Goal: Task Accomplishment & Management: Complete application form

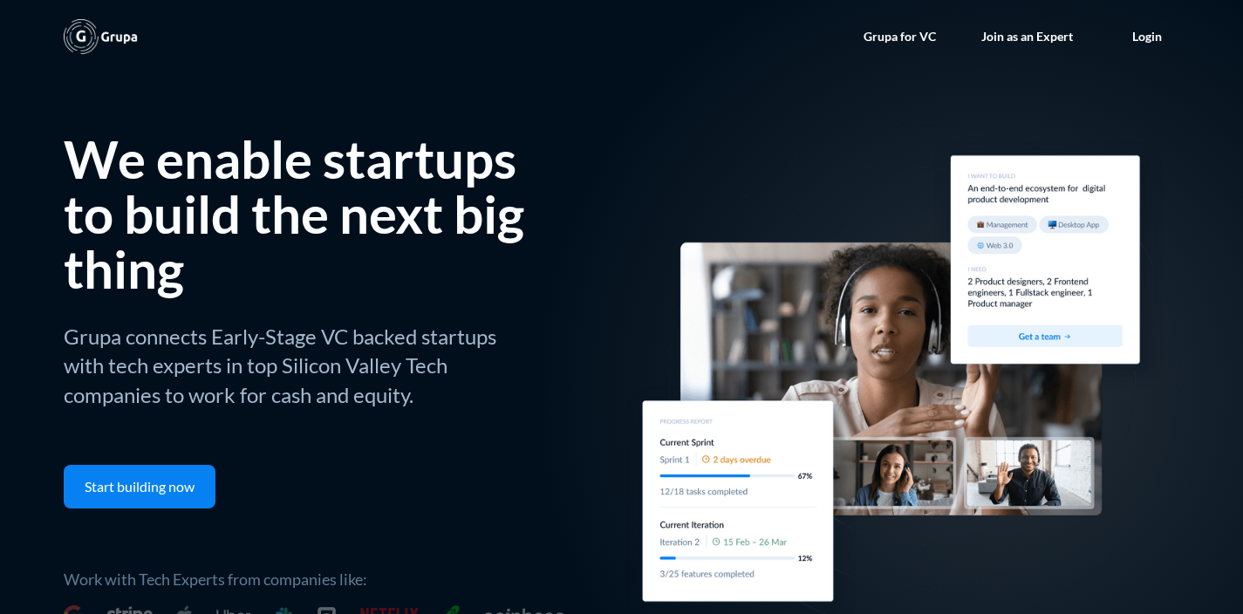
click at [1030, 17] on link "Join as an Expert" at bounding box center [1027, 36] width 126 height 52
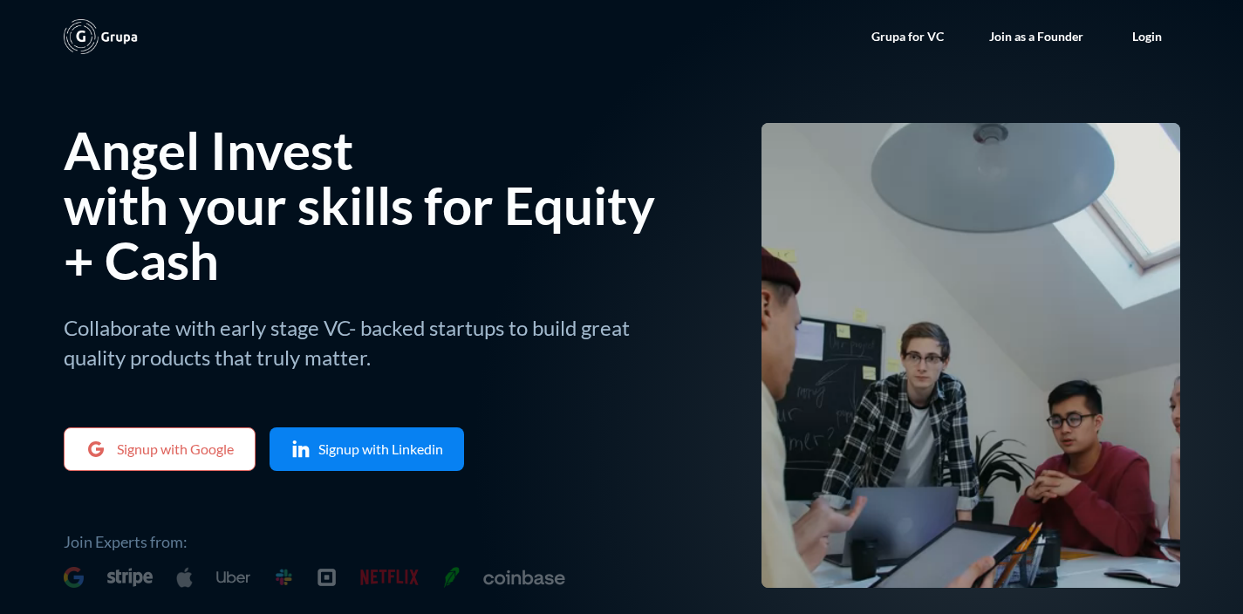
click at [1028, 34] on link "Join as a Founder" at bounding box center [1036, 36] width 129 height 52
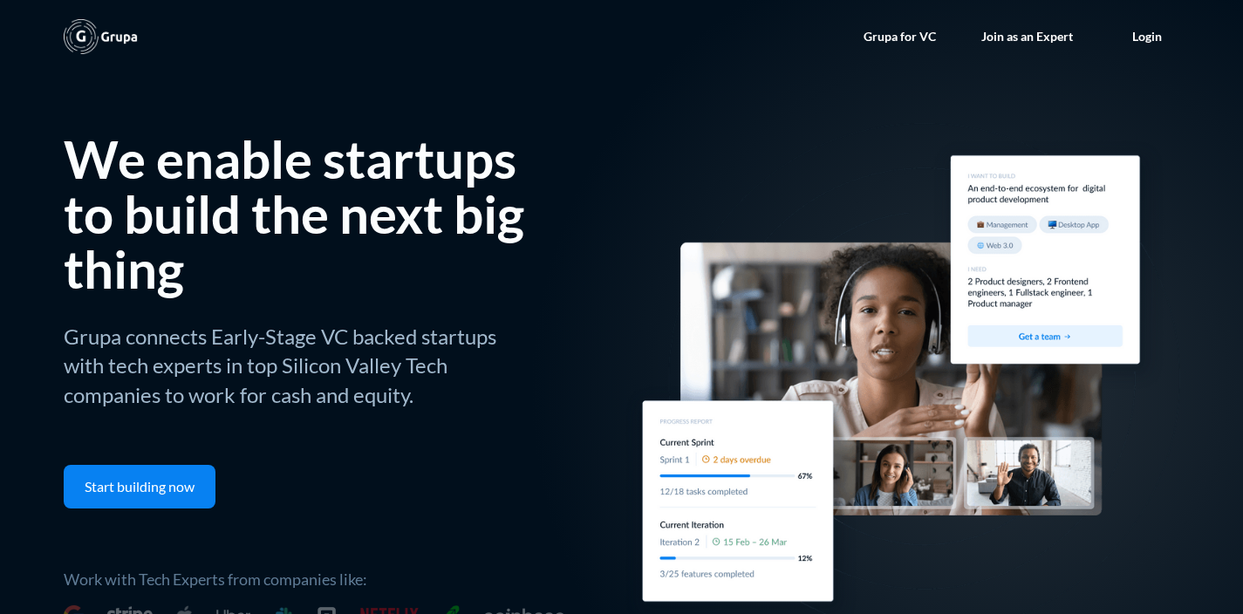
click at [1028, 35] on link "Join as an Expert" at bounding box center [1027, 36] width 126 height 52
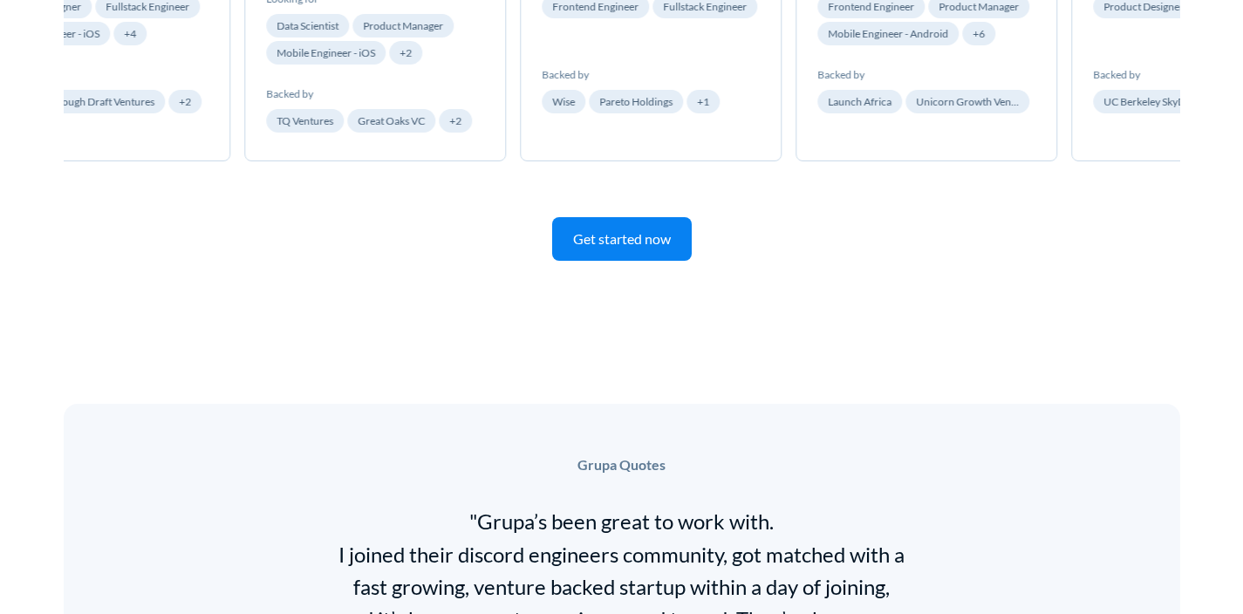
scroll to position [2153, 0]
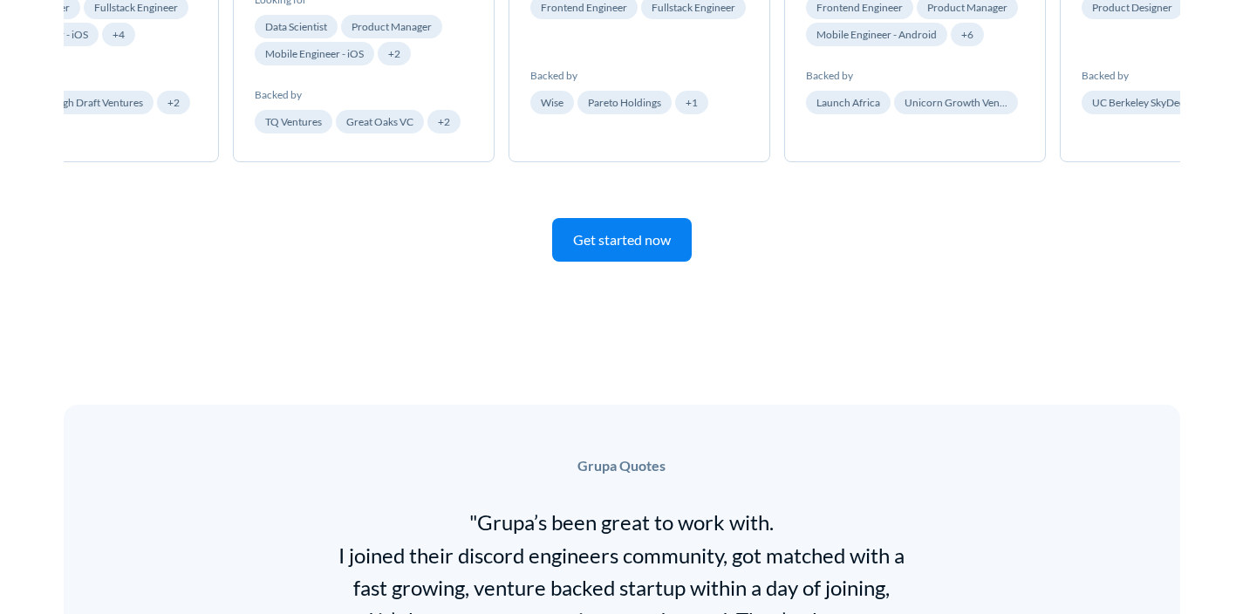
click at [643, 229] on link "Get started now" at bounding box center [622, 240] width 140 height 44
